Goal: Task Accomplishment & Management: Complete application form

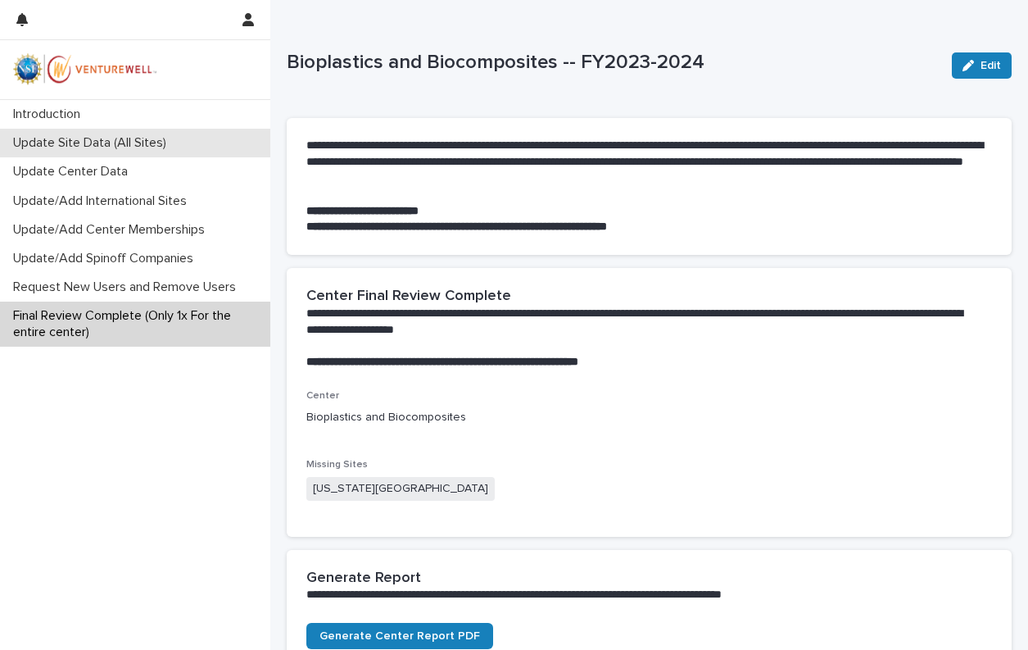
click at [84, 145] on p "Update Site Data (All Sites)" at bounding box center [93, 143] width 173 height 16
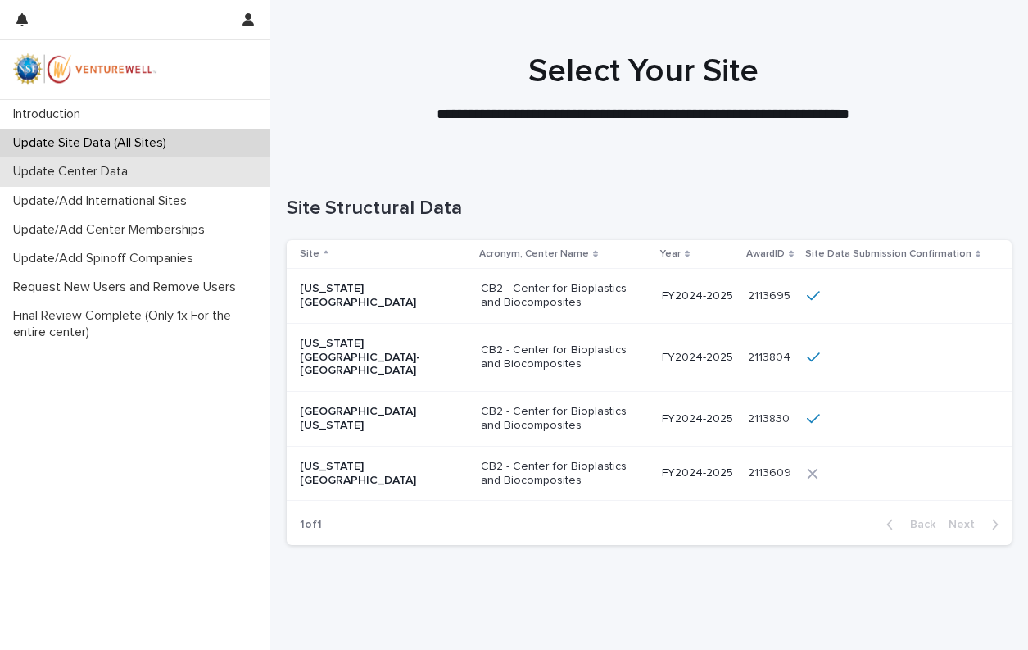
click at [103, 173] on p "Update Center Data" at bounding box center [74, 172] width 134 height 16
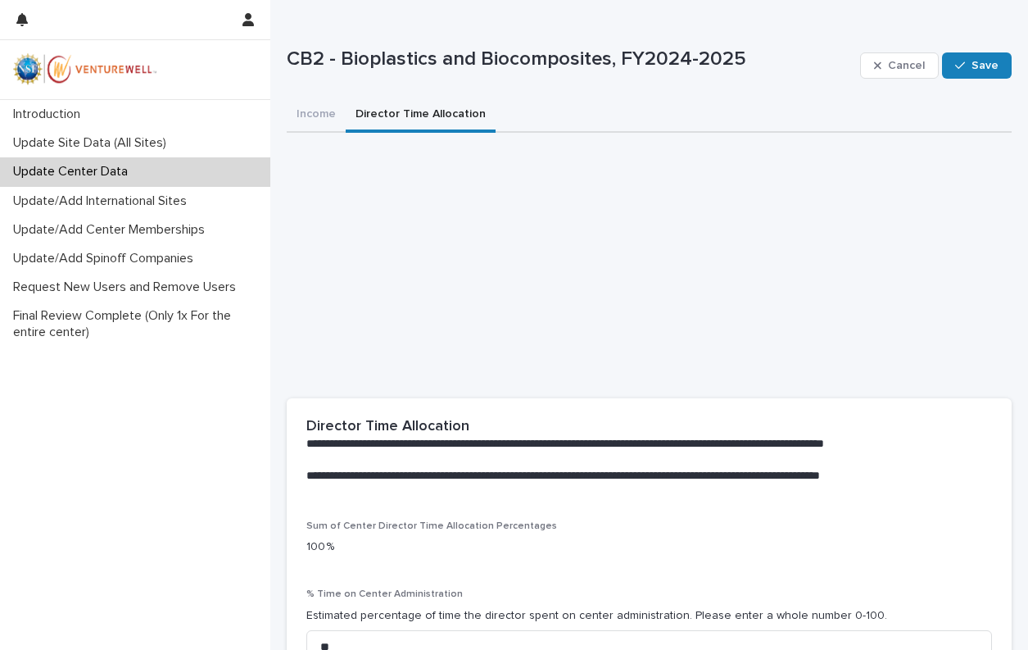
click at [367, 114] on button "Director Time Allocation" at bounding box center [421, 115] width 150 height 34
click at [79, 143] on p "Update Site Data (All Sites)" at bounding box center [93, 143] width 173 height 16
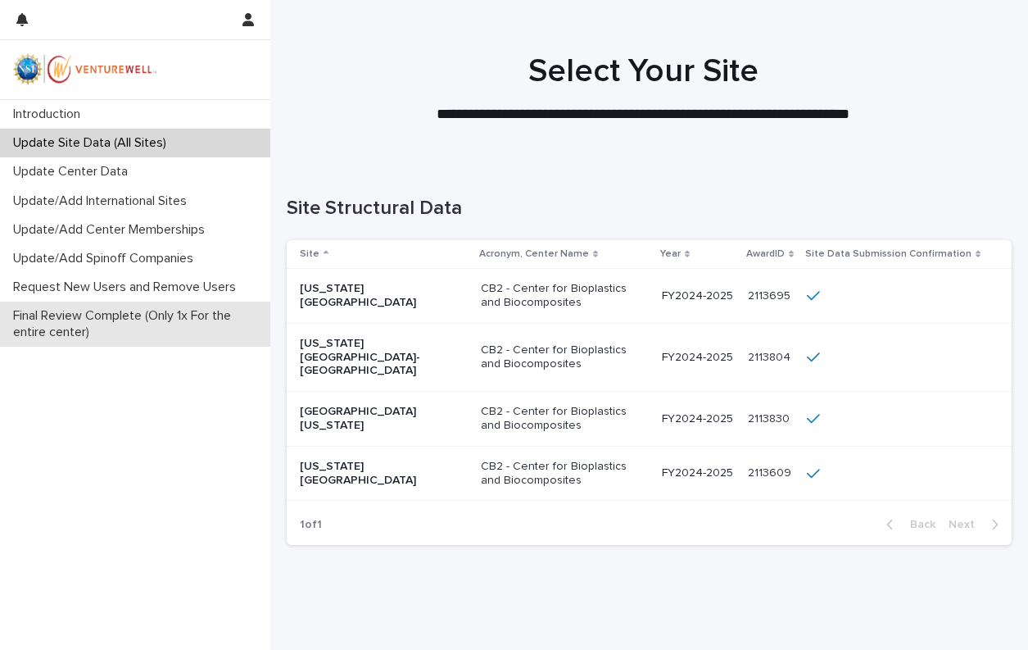
click at [114, 316] on p "Final Review Complete (Only 1x For the entire center)" at bounding box center [139, 323] width 264 height 31
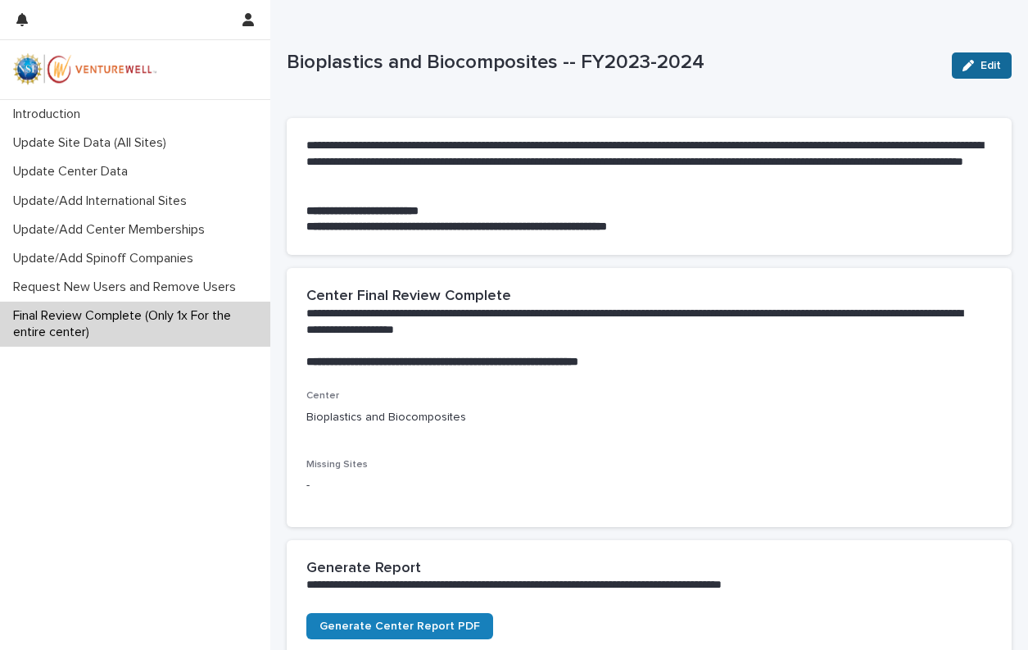
click at [963, 70] on icon "button" at bounding box center [968, 65] width 11 height 11
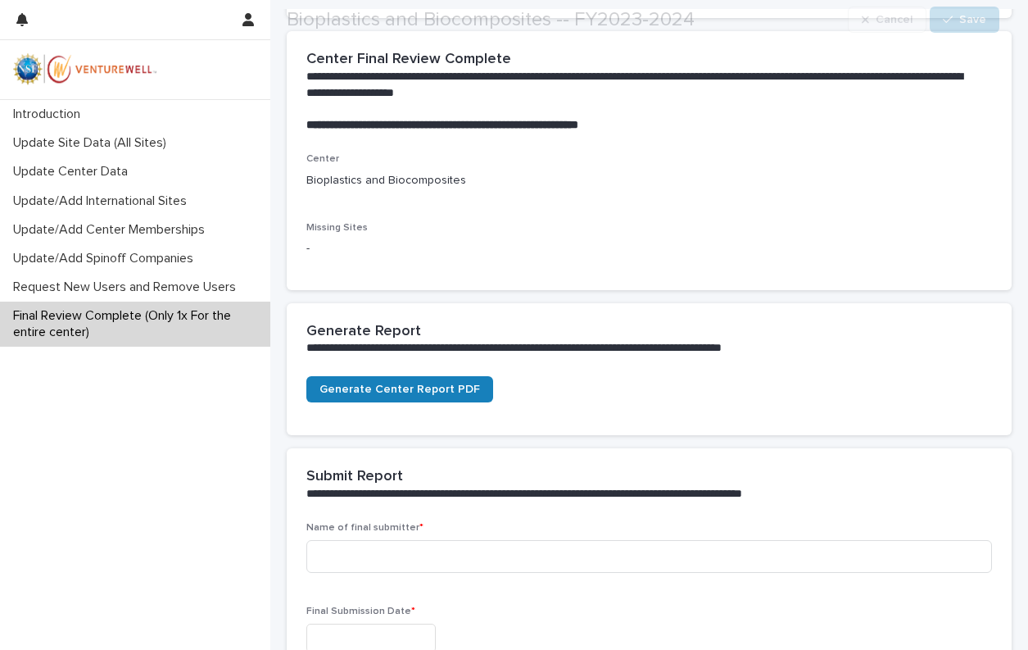
scroll to position [246, 0]
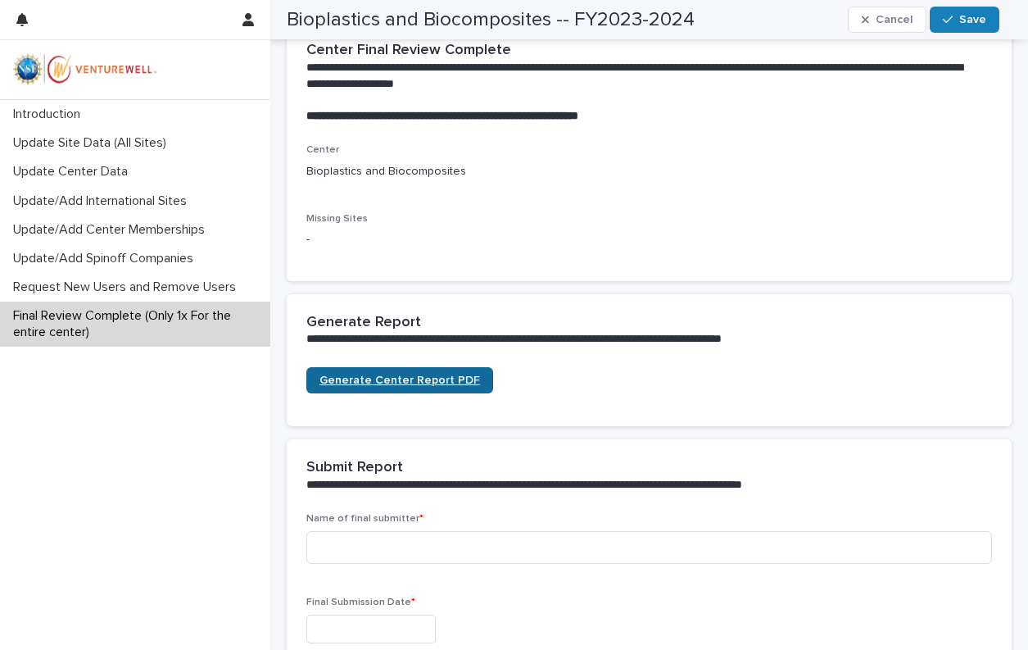
click at [385, 381] on span "Generate Center Report PDF" at bounding box center [400, 379] width 161 height 11
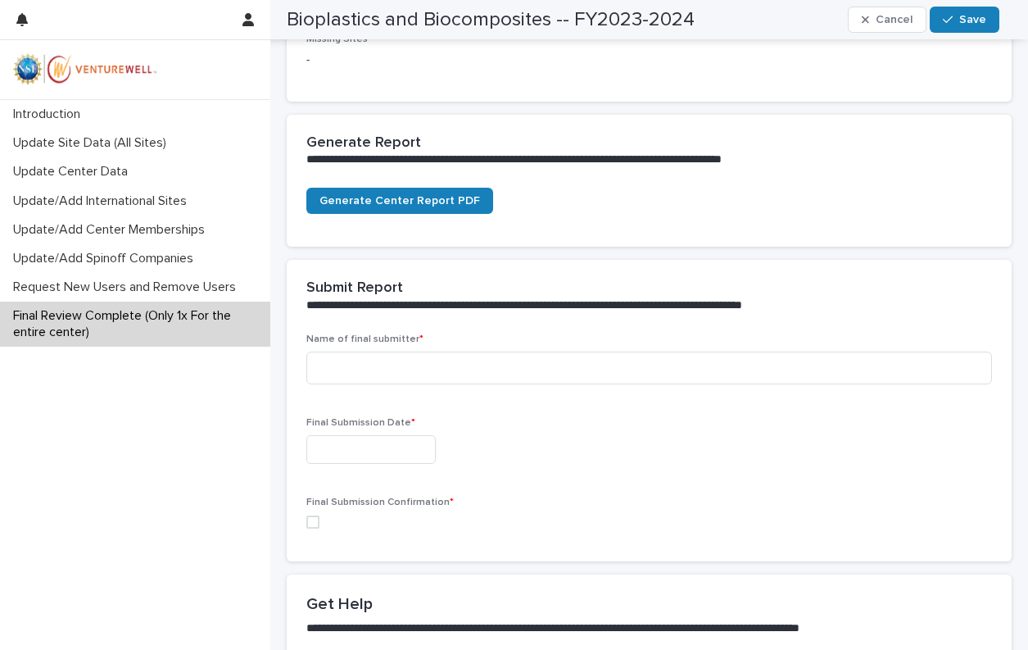
scroll to position [492, 0]
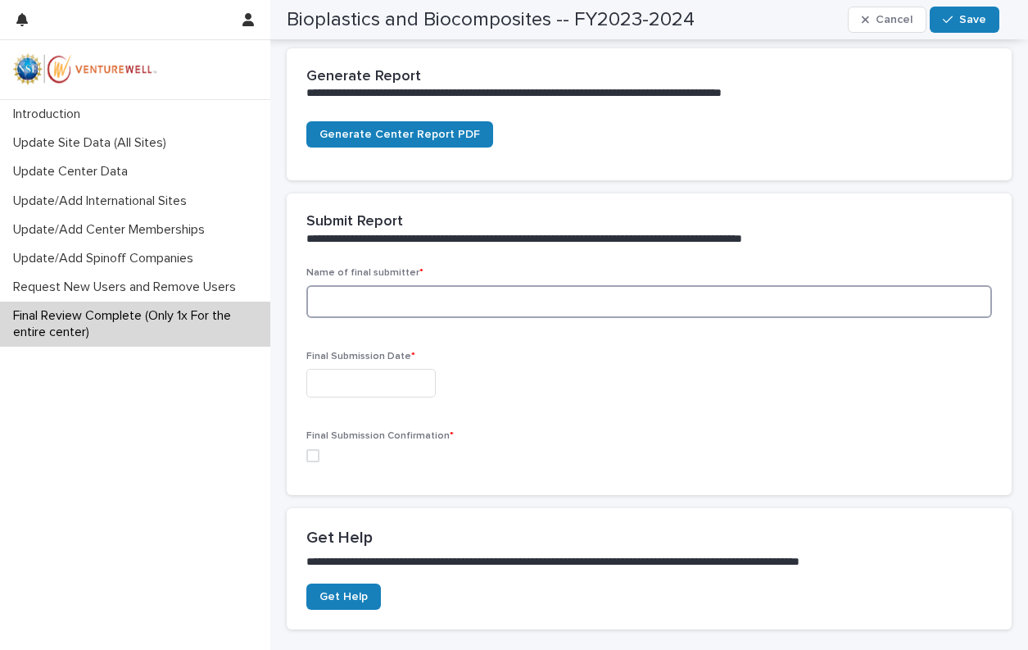
click at [599, 301] on input at bounding box center [649, 301] width 686 height 33
type input "**********"
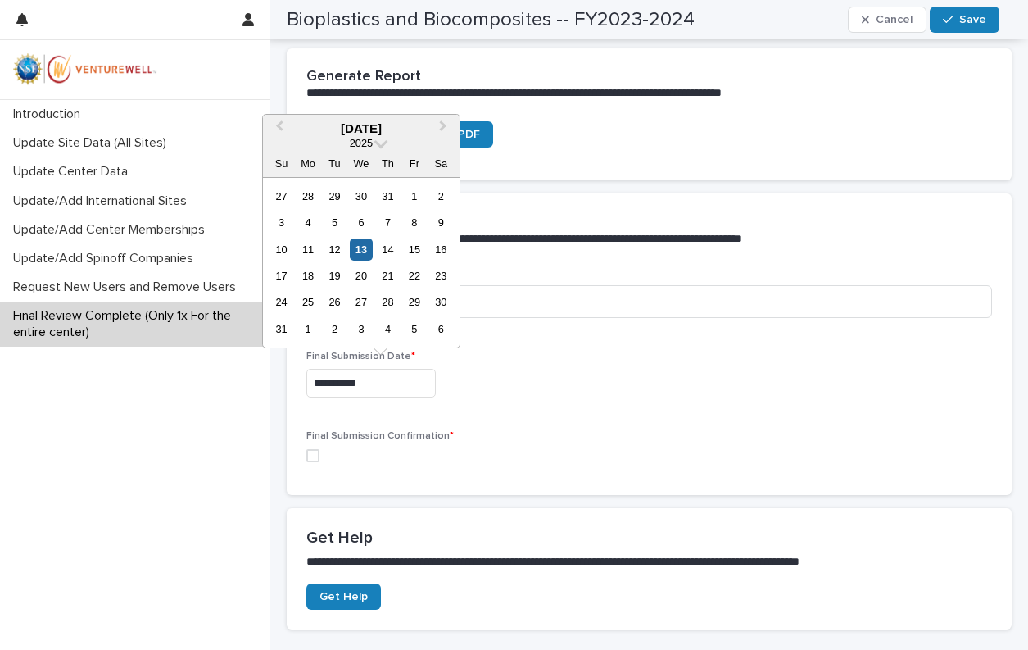
type input "**********"
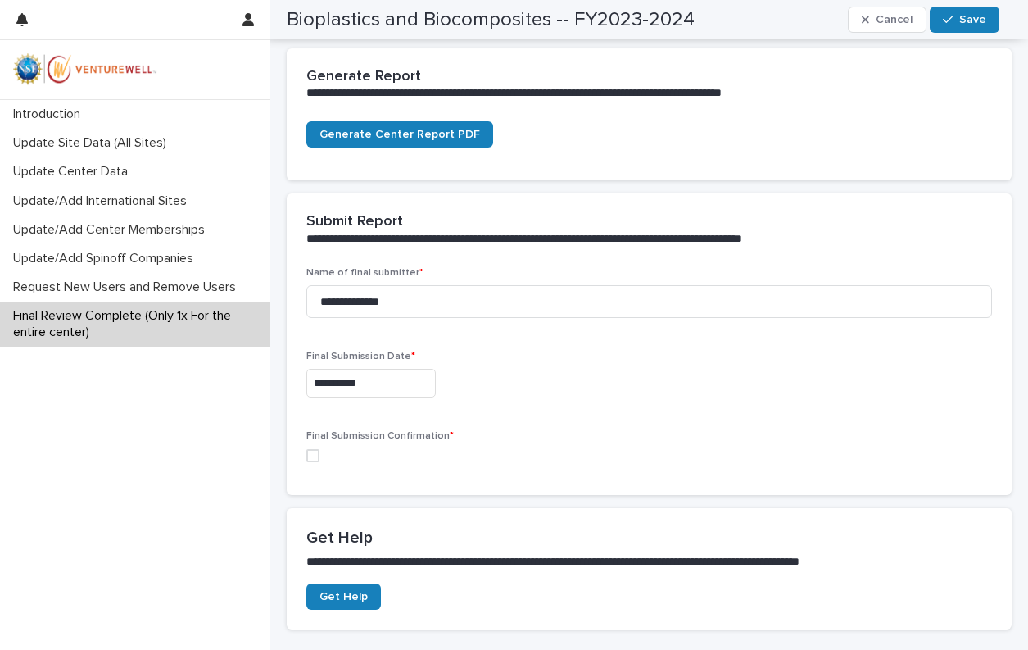
click at [313, 460] on span at bounding box center [312, 455] width 13 height 13
click at [972, 26] on button "Save" at bounding box center [965, 20] width 70 height 26
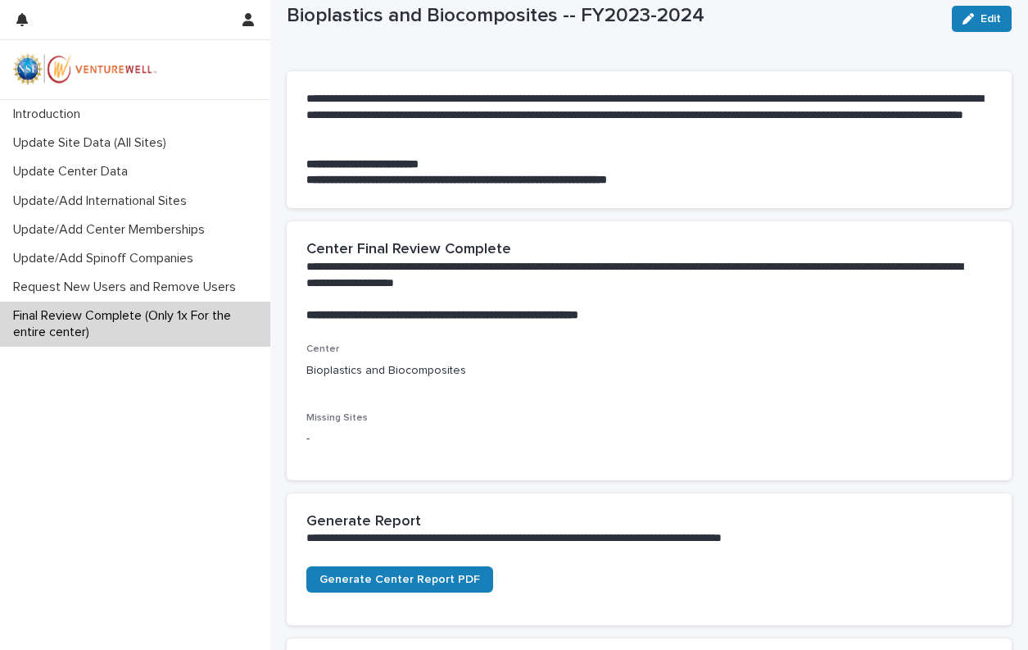
scroll to position [0, 0]
